Goal: Find specific fact: Find specific fact

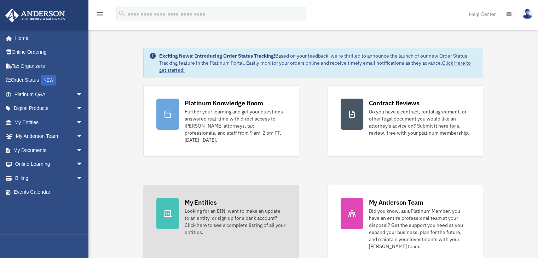
click at [197, 198] on div "My Entities" at bounding box center [201, 202] width 32 height 9
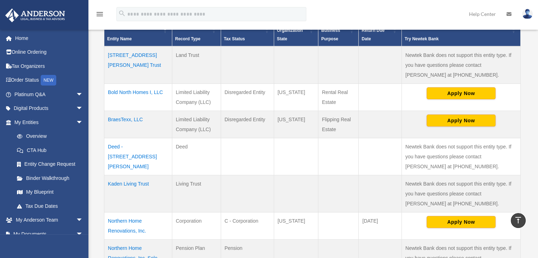
scroll to position [164, 0]
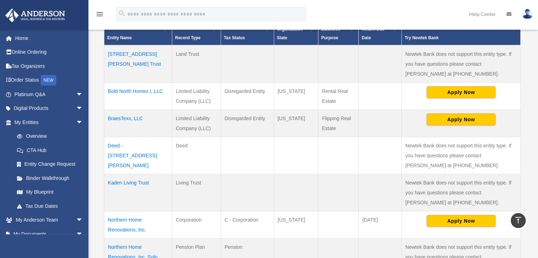
click at [115, 117] on td "BraesTexx, LLC" at bounding box center [138, 123] width 68 height 27
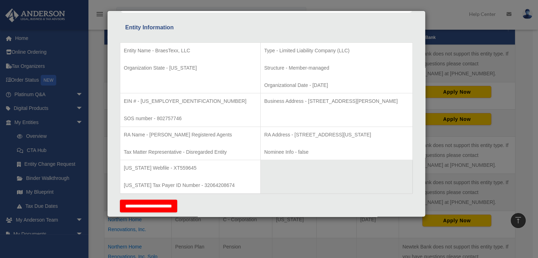
scroll to position [128, 0]
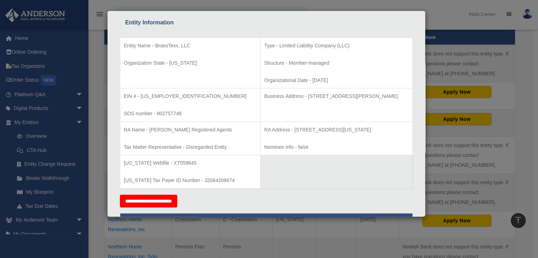
click at [296, 215] on th "Tax Information" at bounding box center [266, 221] width 292 height 17
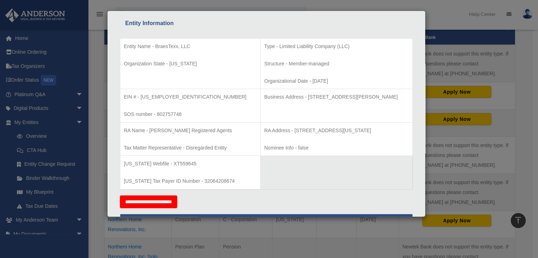
scroll to position [126, 0]
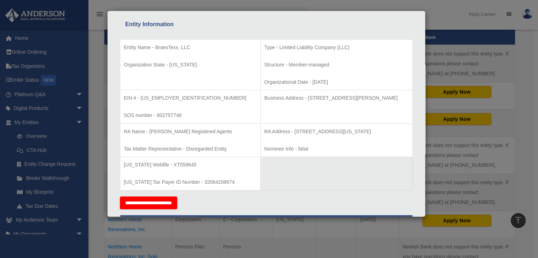
click at [161, 179] on p "Texas Tax Payer ID Number - 32064208674" at bounding box center [190, 182] width 133 height 9
drag, startPoint x: 157, startPoint y: 115, endPoint x: 181, endPoint y: 112, distance: 24.2
click at [181, 112] on p "SOS number - 802757746" at bounding box center [190, 115] width 133 height 9
copy p "802757746"
click at [344, 63] on p "Structure - Member-managed" at bounding box center [336, 64] width 145 height 9
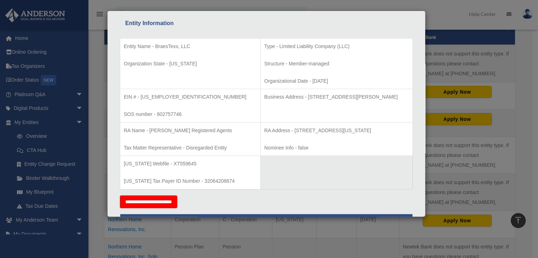
scroll to position [124, 0]
